Goal: Book appointment/travel/reservation

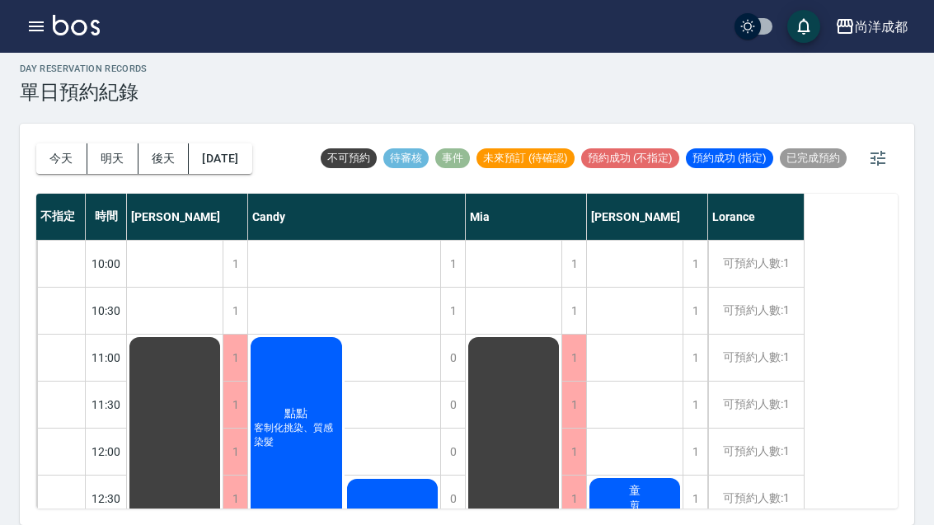
click at [293, 421] on span "客制化挑染、質感染髮" at bounding box center [296, 435] width 91 height 28
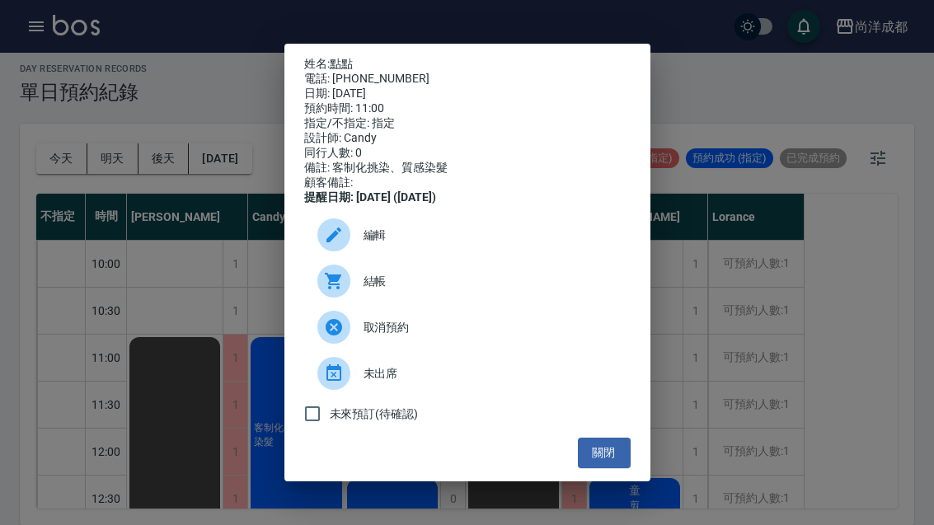
click at [880, 288] on div "姓名: 點點 電話: [PHONE_NUMBER] 日期: [DATE] 預約時間: 11:00 指定/不指定: 指定 設計師: [PERSON_NAME] …" at bounding box center [467, 262] width 934 height 525
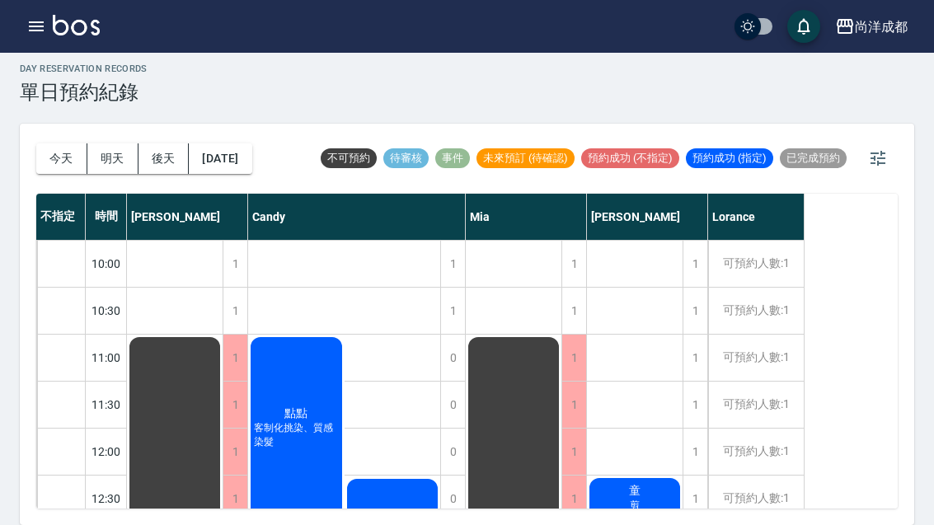
click at [52, 143] on button "今天" at bounding box center [61, 158] width 51 height 30
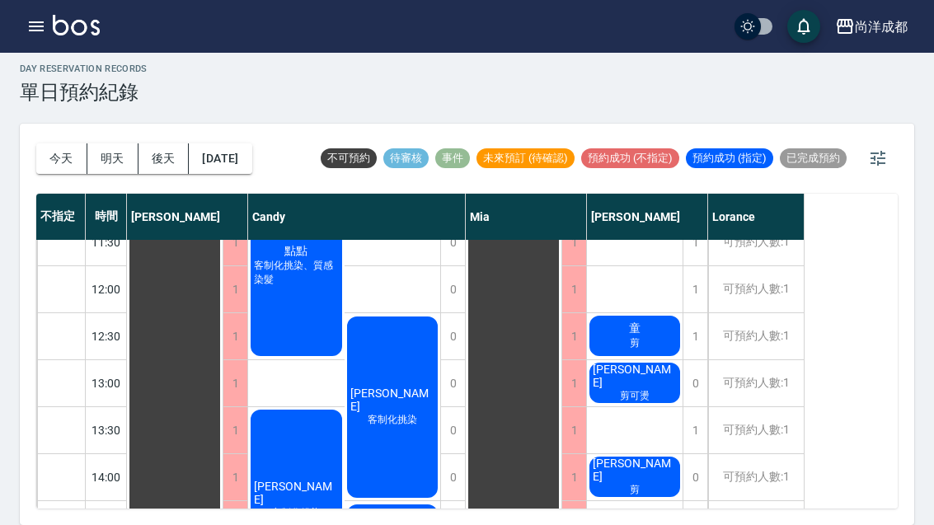
scroll to position [163, 0]
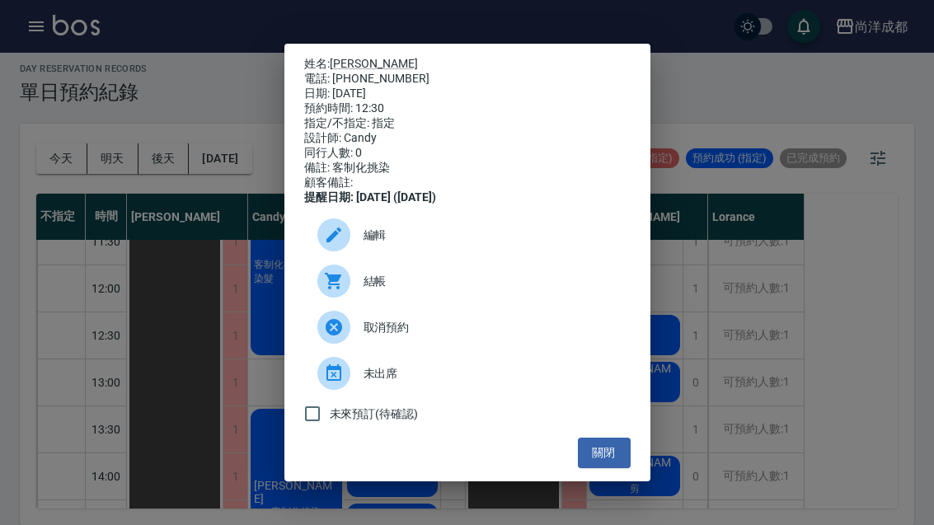
click at [614, 466] on button "關閉" at bounding box center [604, 453] width 53 height 30
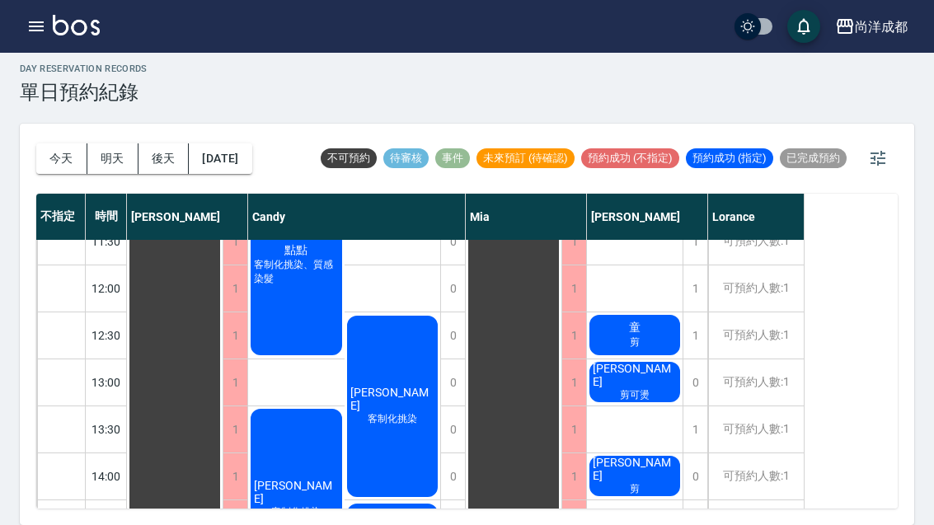
click at [69, 143] on button "今天" at bounding box center [61, 158] width 51 height 30
click at [63, 143] on button "今天" at bounding box center [61, 158] width 51 height 30
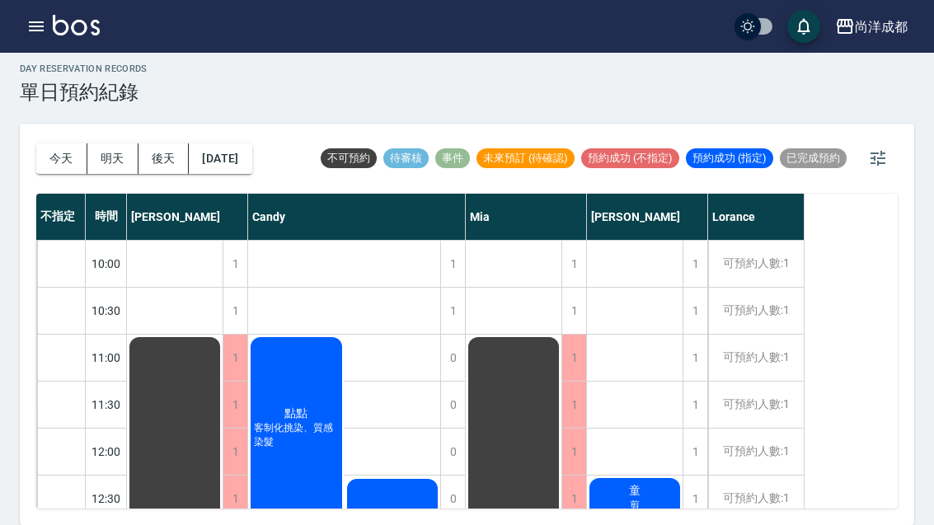
scroll to position [0, 0]
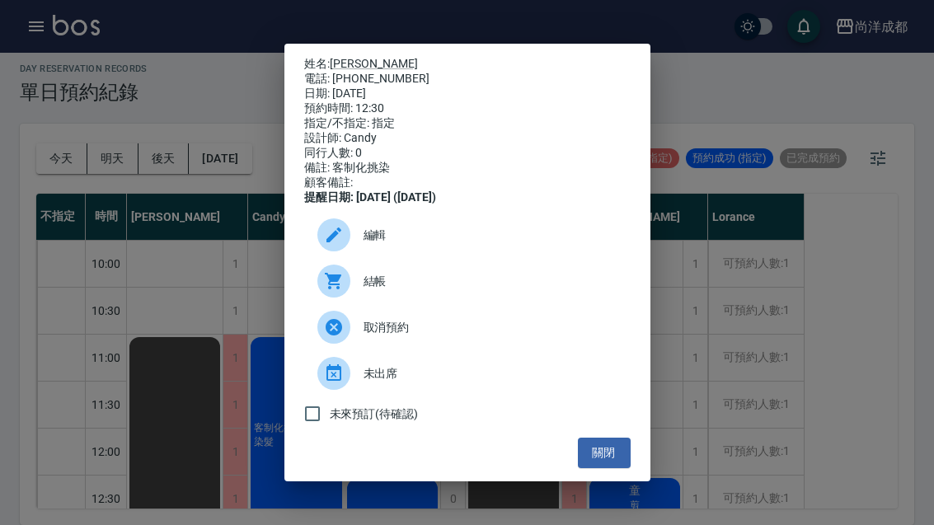
click at [610, 468] on button "關閉" at bounding box center [604, 453] width 53 height 30
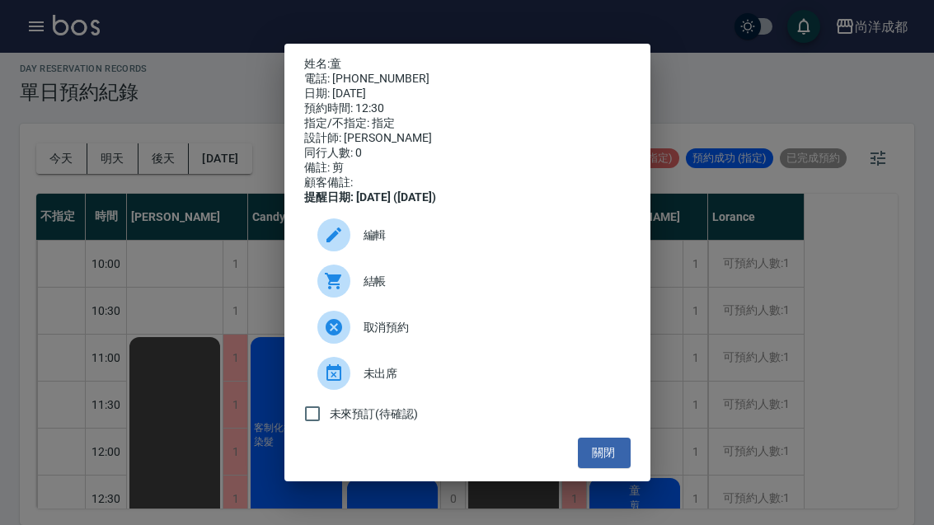
click at [603, 466] on button "關閉" at bounding box center [604, 453] width 53 height 30
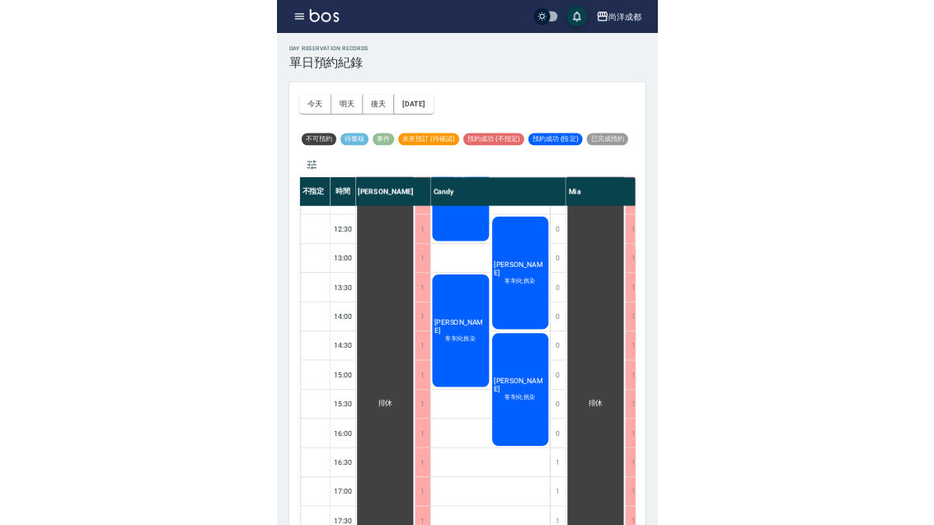
scroll to position [57, 0]
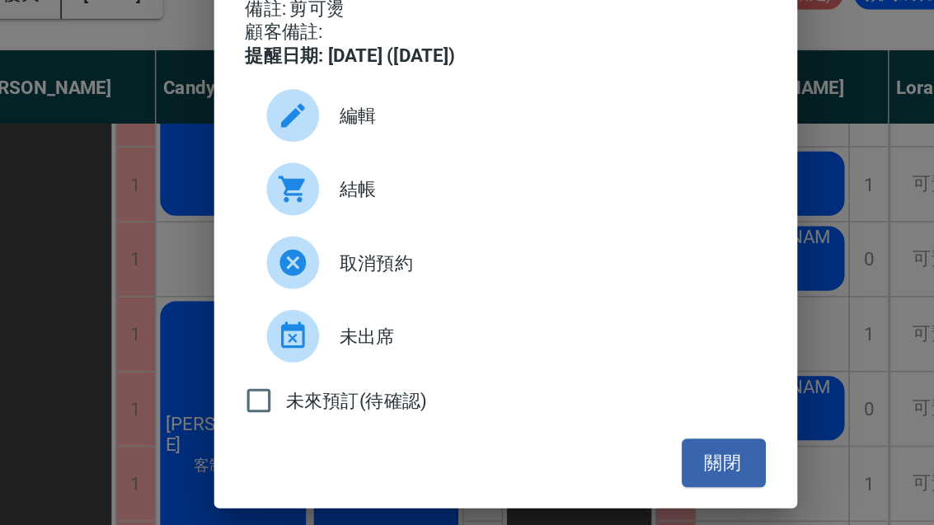
click at [578, 438] on button "關閉" at bounding box center [604, 453] width 53 height 30
